Goal: Information Seeking & Learning: Find specific fact

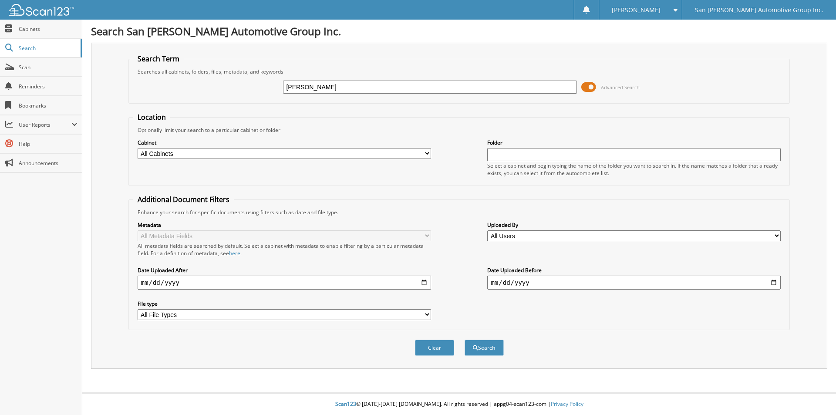
type input "rios, chase"
click at [465, 340] on button "Search" at bounding box center [484, 348] width 39 height 16
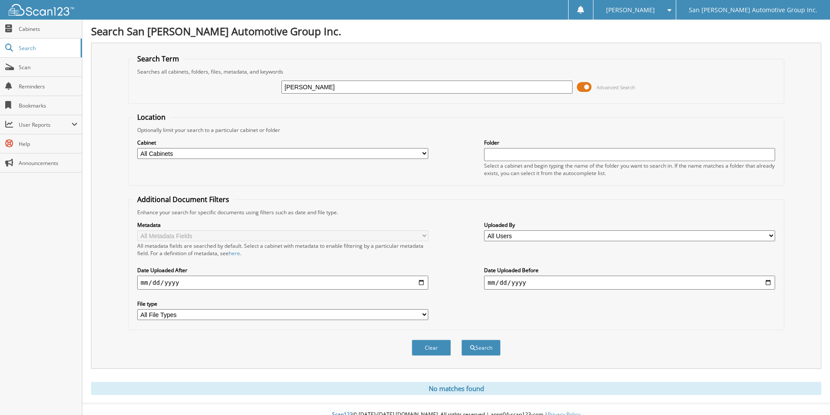
scroll to position [11, 0]
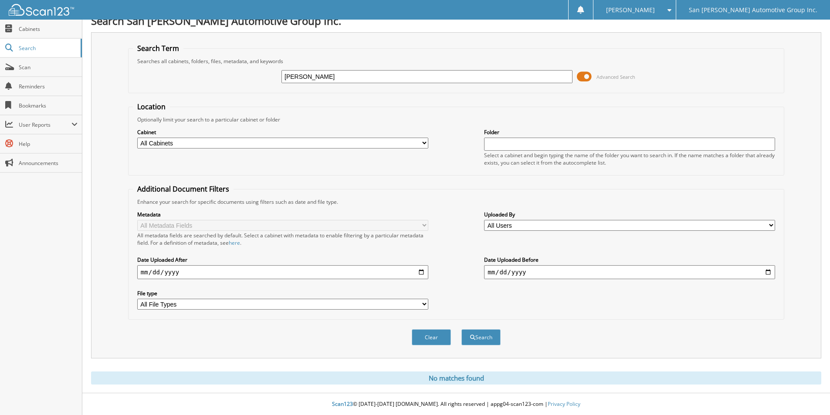
drag, startPoint x: 333, startPoint y: 74, endPoint x: 202, endPoint y: 69, distance: 131.2
click at [204, 69] on div "[PERSON_NAME] Advanced Search" at bounding box center [456, 77] width 646 height 24
type input "s"
type input "[PERSON_NAME]"
click at [461, 329] on button "Search" at bounding box center [480, 337] width 39 height 16
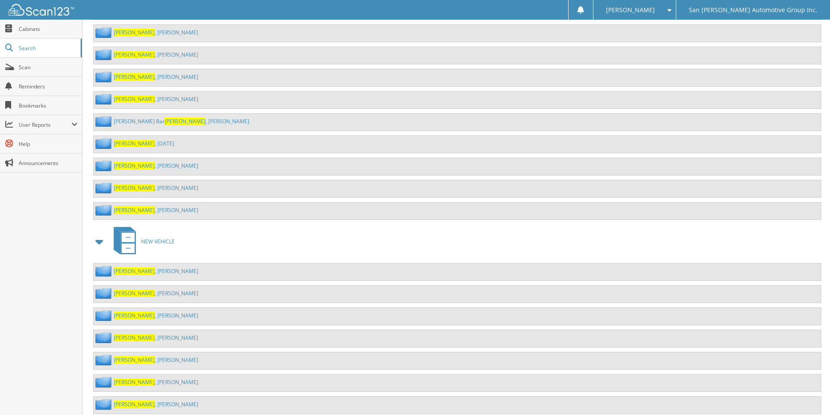
scroll to position [1219, 0]
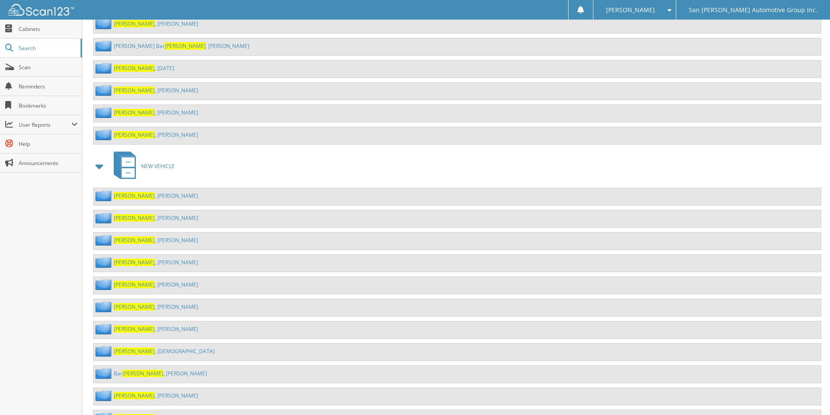
click at [134, 257] on div "[PERSON_NAME]" at bounding box center [146, 262] width 105 height 11
click at [132, 263] on link "[PERSON_NAME]" at bounding box center [156, 262] width 84 height 7
